Goal: Transaction & Acquisition: Purchase product/service

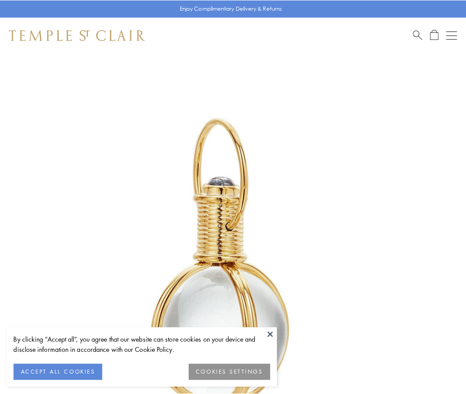
scroll to position [232, 0]
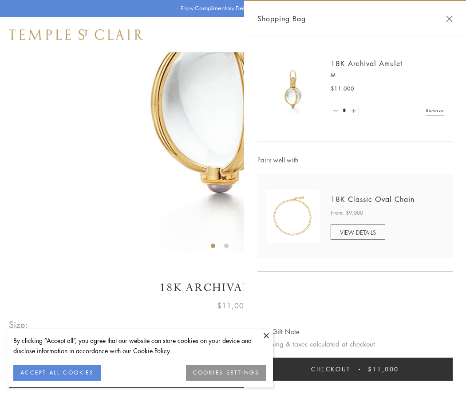
click at [355, 369] on button "Checkout $11,000" at bounding box center [354, 369] width 195 height 23
